Goal: Task Accomplishment & Management: Manage account settings

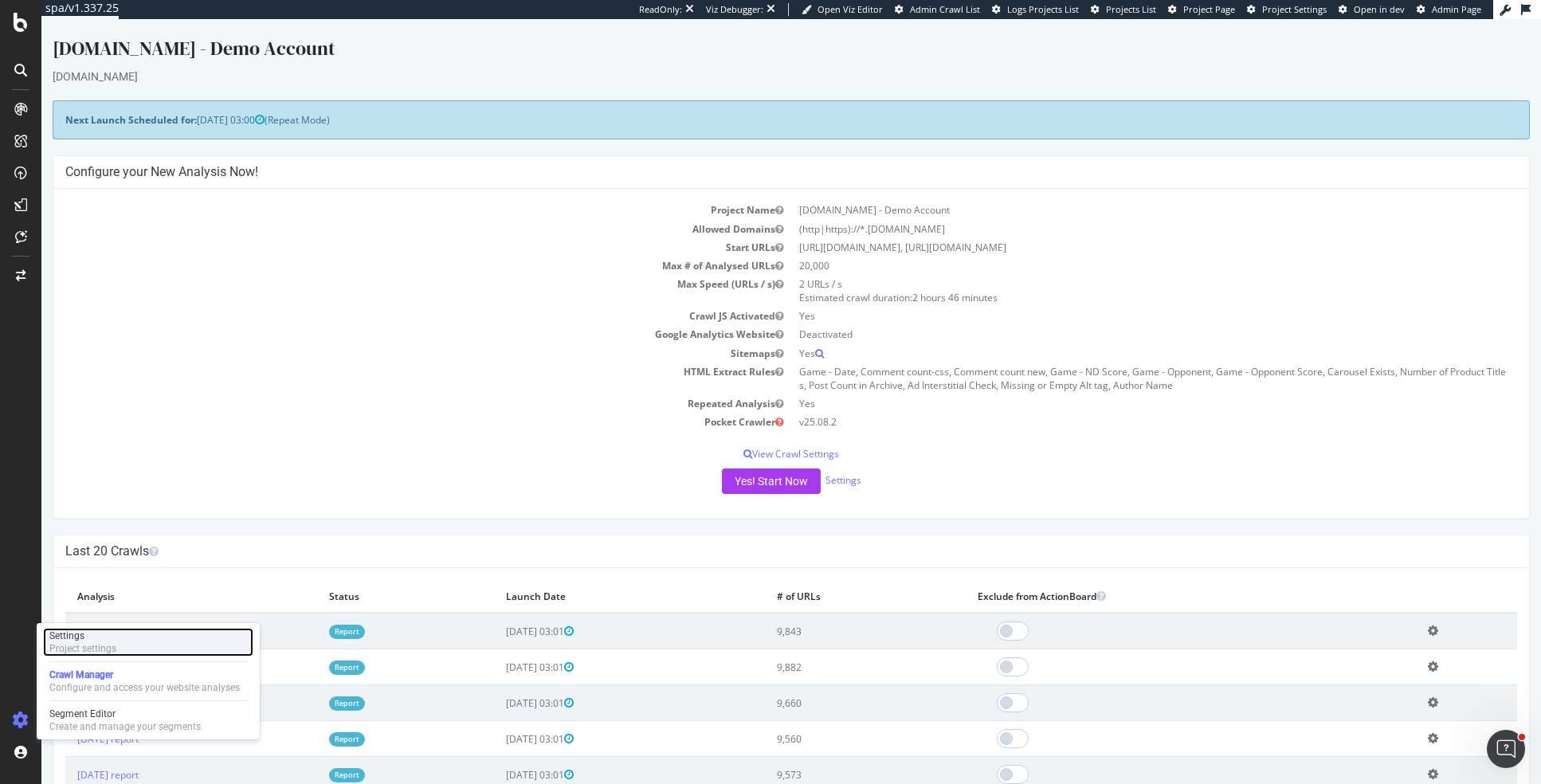
click at [113, 635] on div "Settings" at bounding box center [83, 635] width 67 height 13
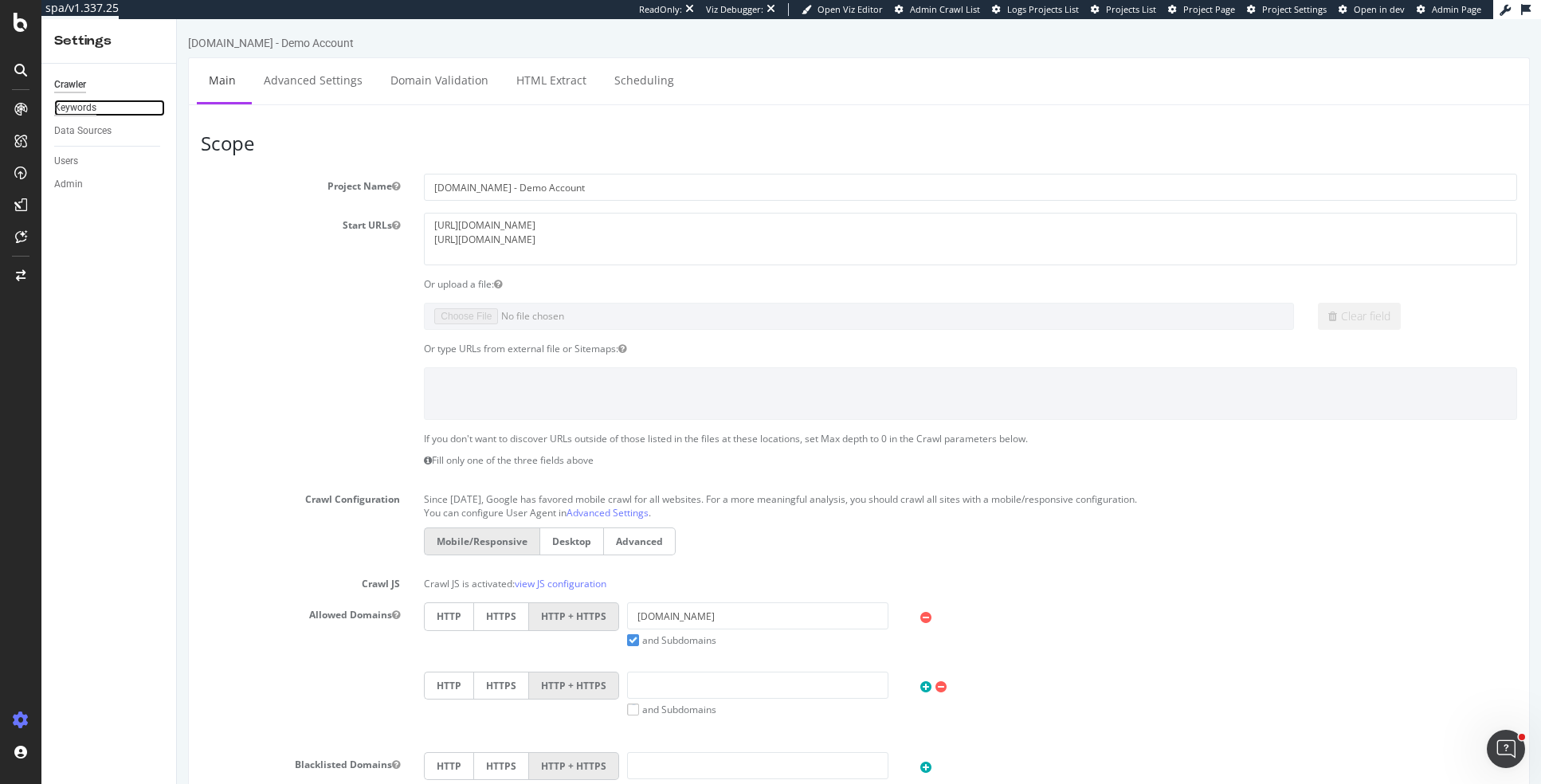
click at [93, 108] on div "Keywords" at bounding box center [75, 107] width 42 height 16
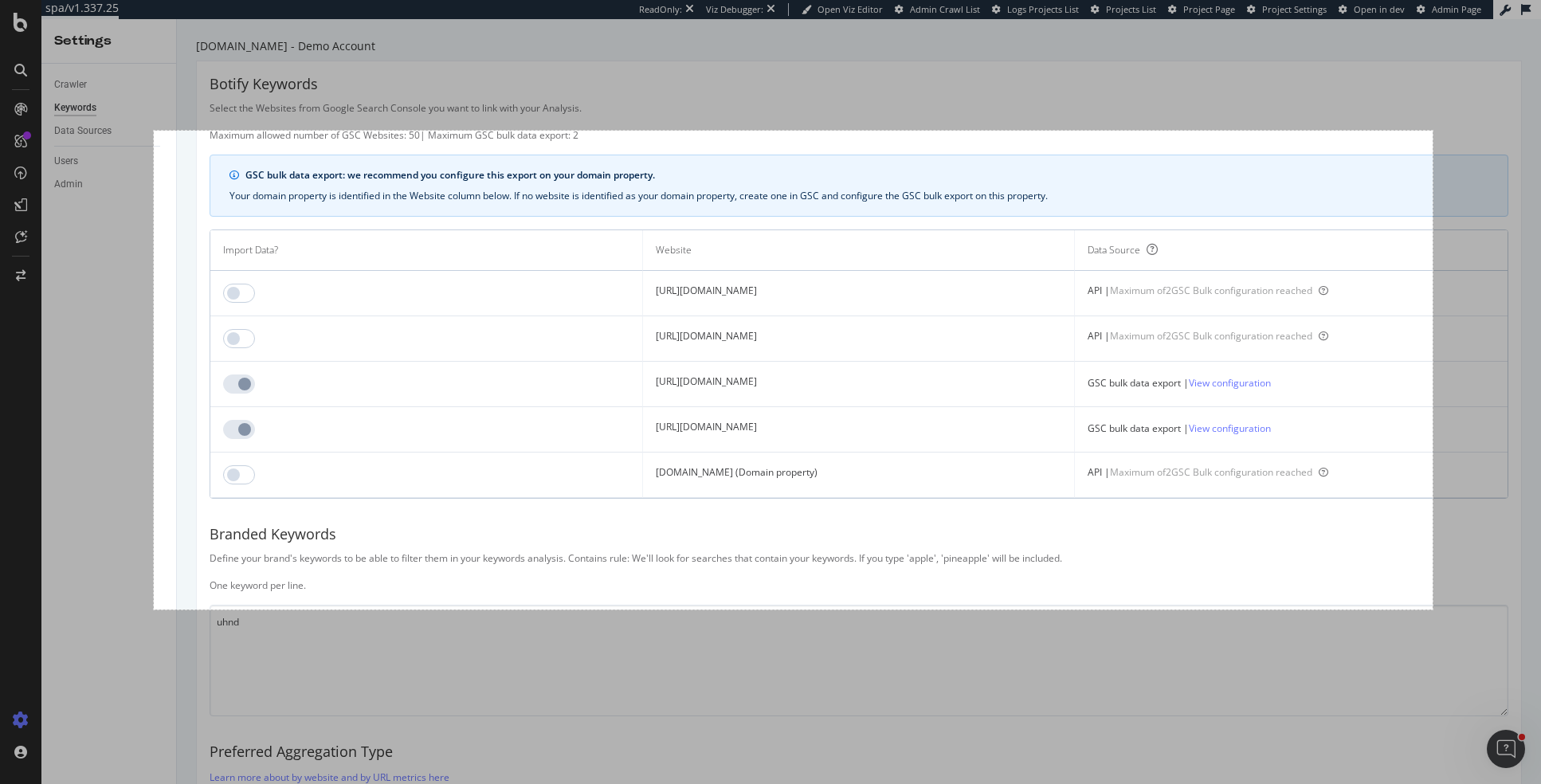
drag, startPoint x: 1433, startPoint y: 133, endPoint x: 154, endPoint y: 609, distance: 1364.7
click at [154, 609] on div "1605 X 601" at bounding box center [770, 392] width 1541 height 784
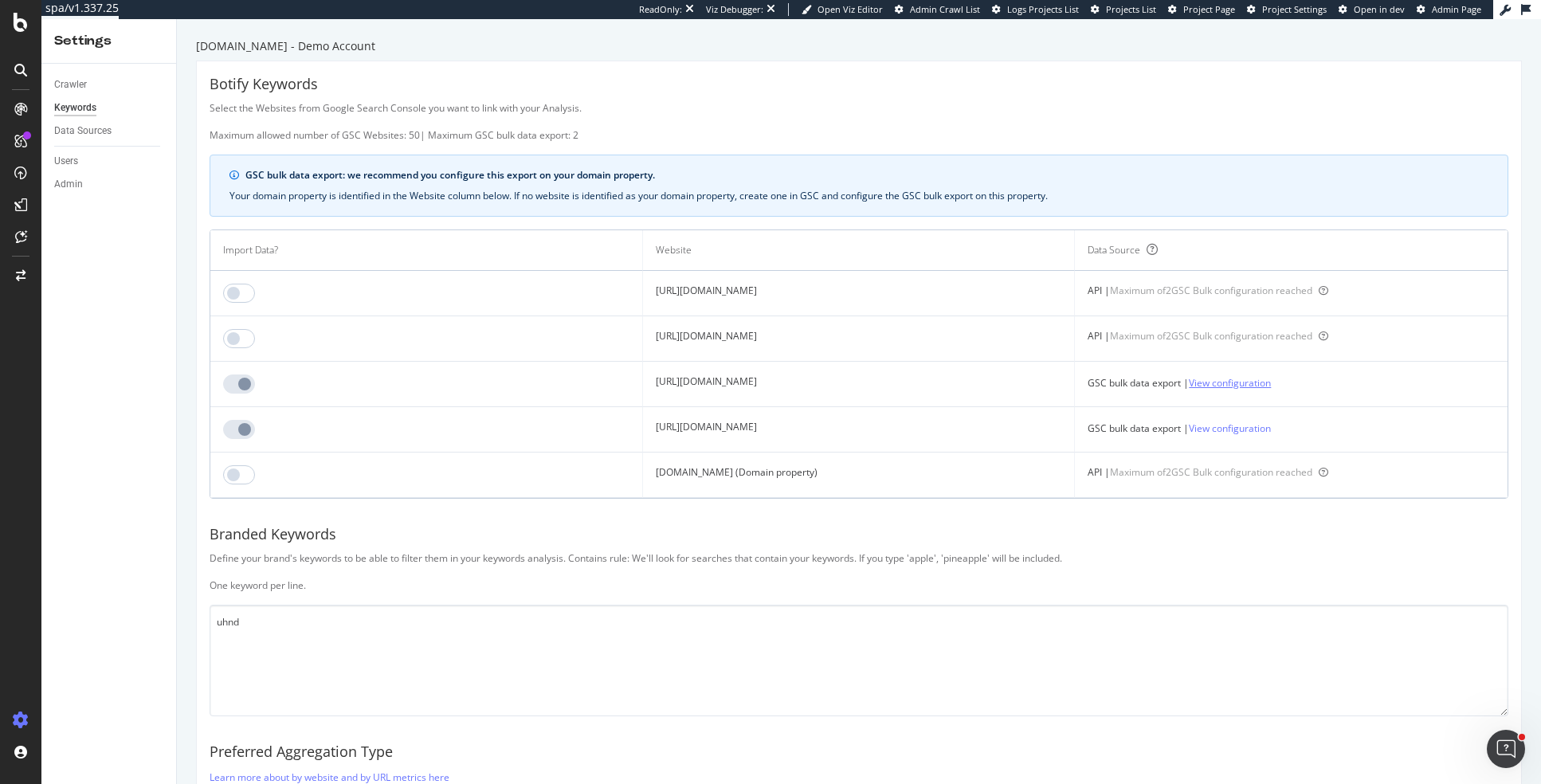
click at [1251, 384] on link "View configuration" at bounding box center [1229, 382] width 82 height 16
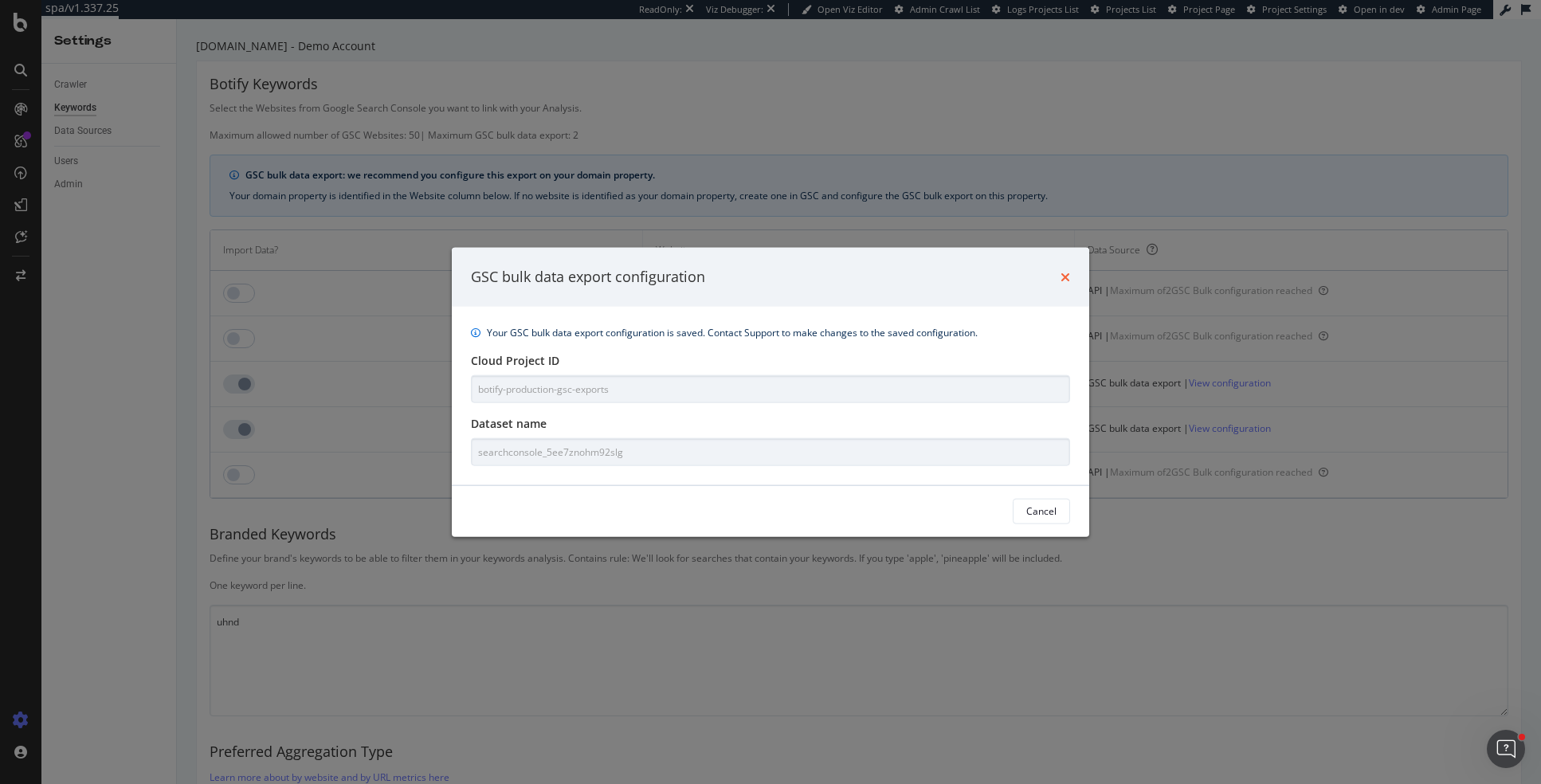
click at [1065, 277] on icon "times" at bounding box center [1065, 276] width 9 height 13
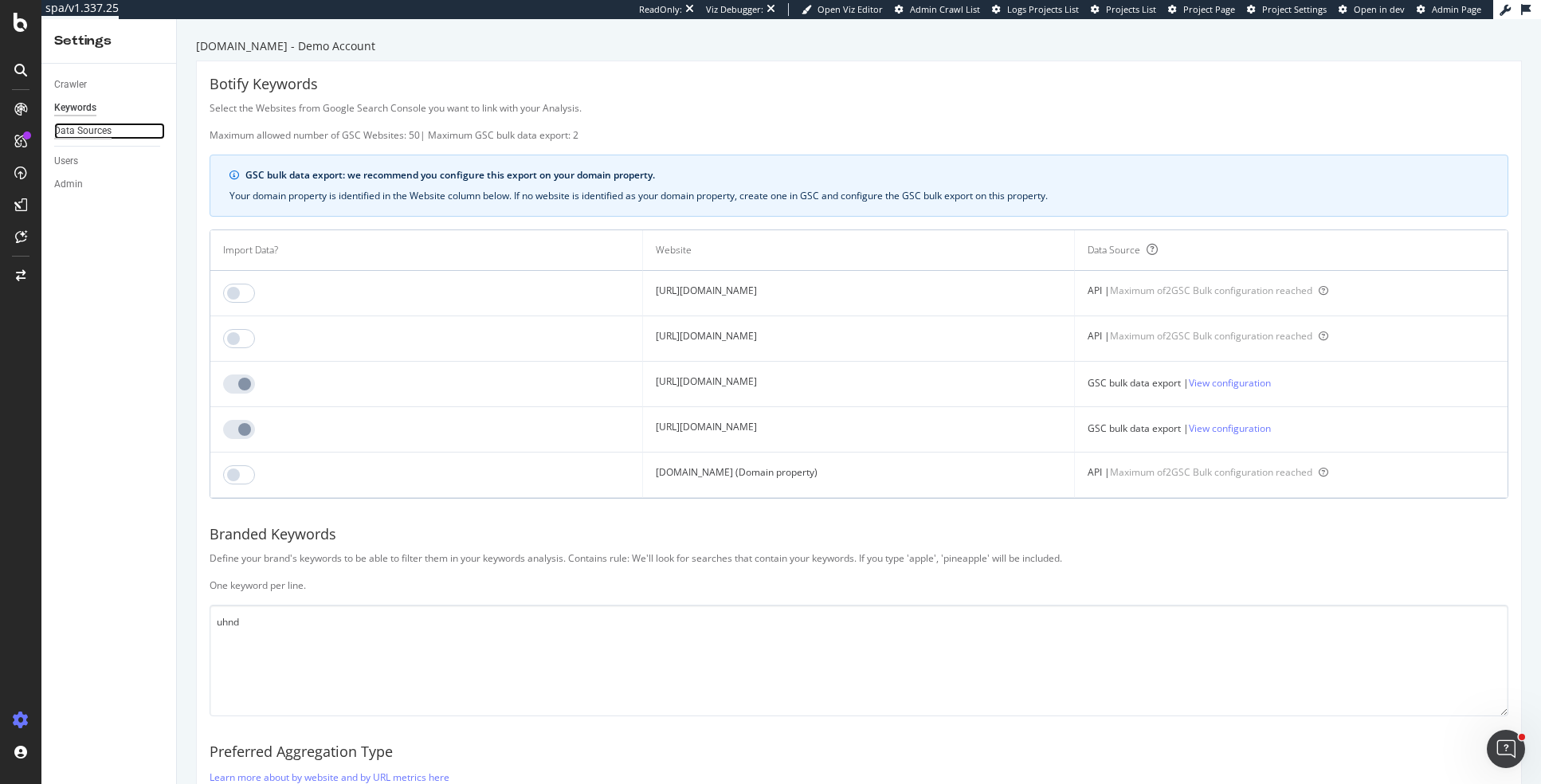
click at [105, 136] on div "Data Sources" at bounding box center [83, 131] width 58 height 16
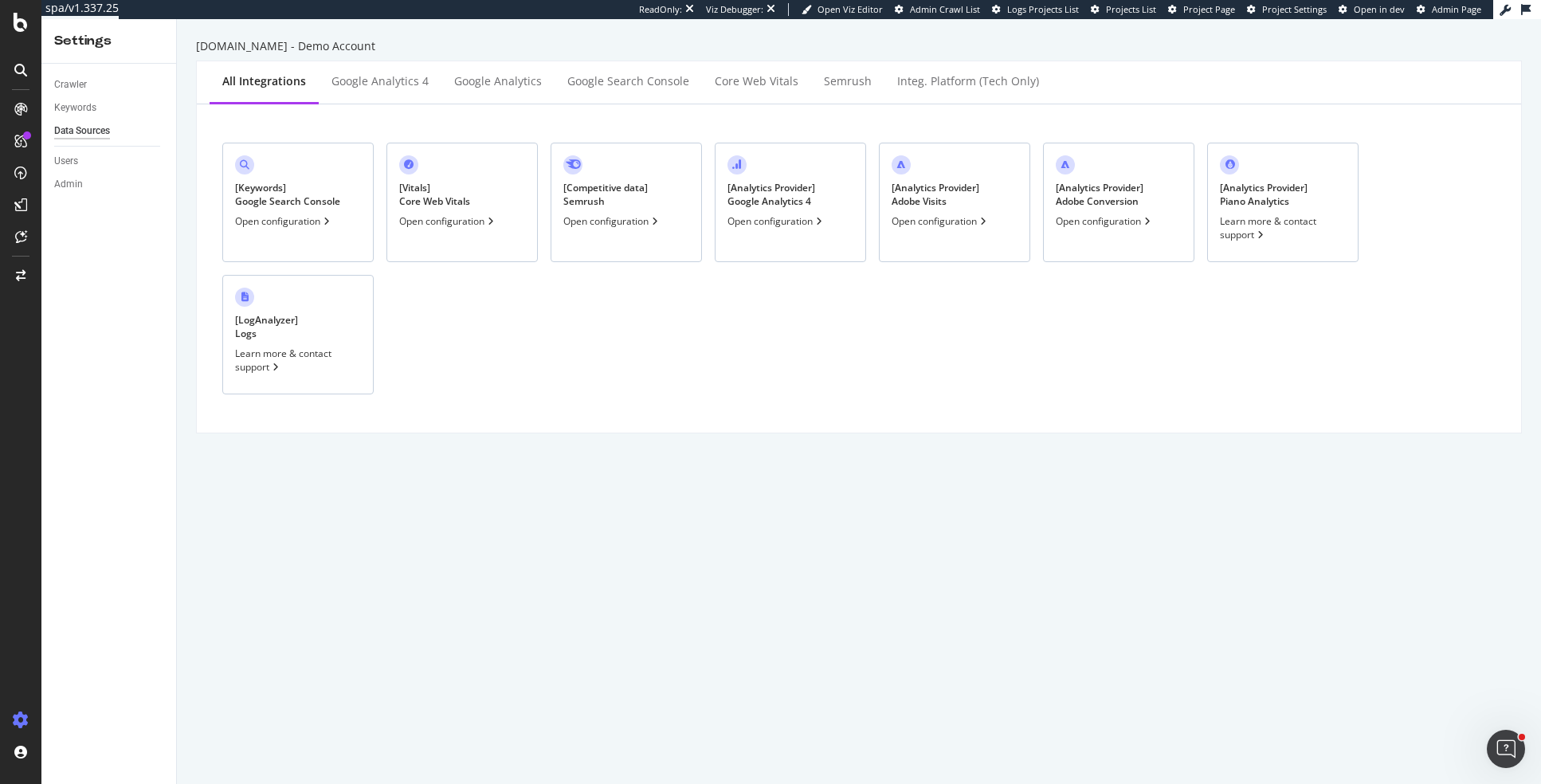
click at [304, 222] on div "Open configuration" at bounding box center [284, 221] width 98 height 14
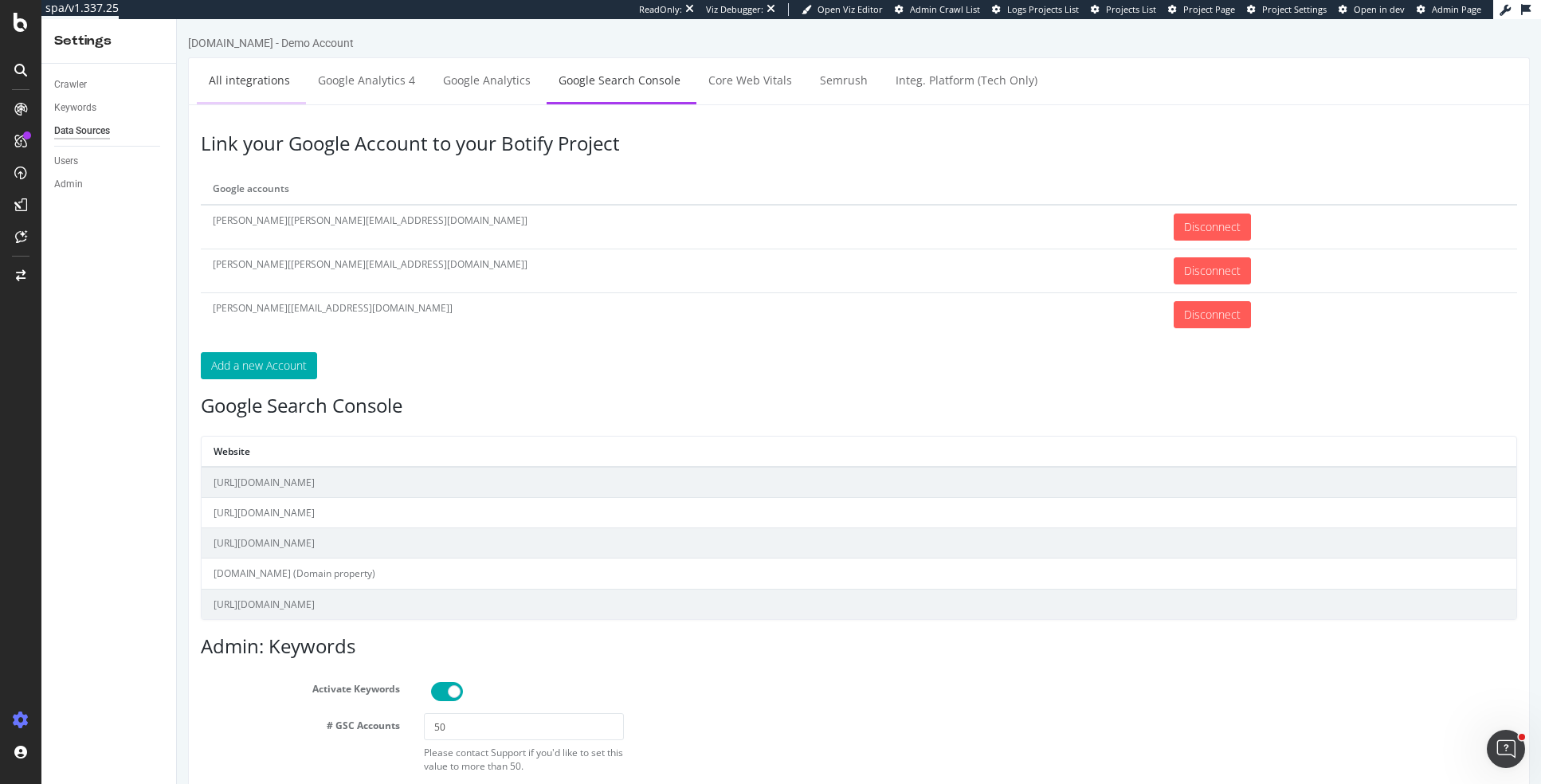
click at [244, 97] on link "All integrations" at bounding box center [249, 80] width 105 height 44
